Goal: Obtain resource: Obtain resource

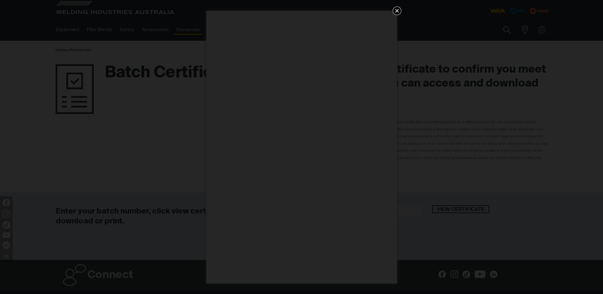
click at [399, 10] on icon "Get 5 WIA Welding Guides Free!" at bounding box center [397, 11] width 8 height 8
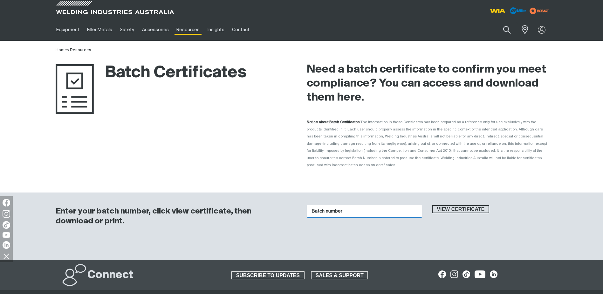
click at [341, 205] on input "Batch number" at bounding box center [364, 211] width 115 height 12
click at [455, 205] on span "View certificate" at bounding box center [461, 209] width 56 height 8
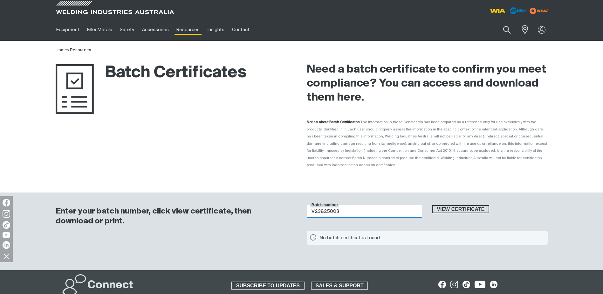
click at [348, 205] on input "V23825003" at bounding box center [364, 211] width 115 height 12
type input "V"
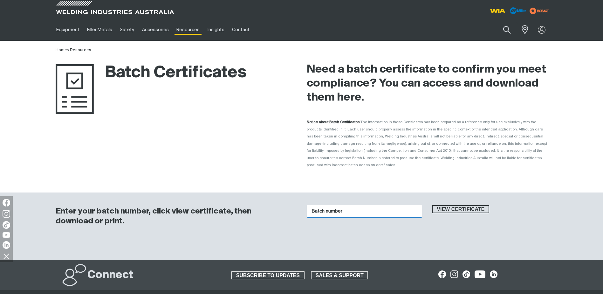
click at [332, 205] on input "Batch number" at bounding box center [364, 211] width 115 height 12
type input "V23825003"
click at [453, 205] on span "View certificate" at bounding box center [461, 209] width 56 height 8
